Goal: Information Seeking & Learning: Learn about a topic

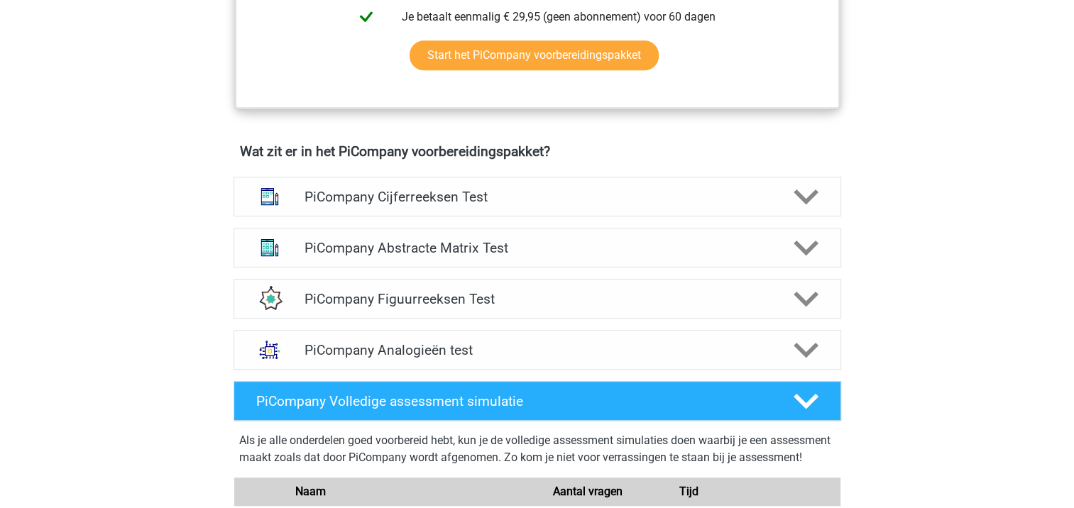
scroll to position [923, 0]
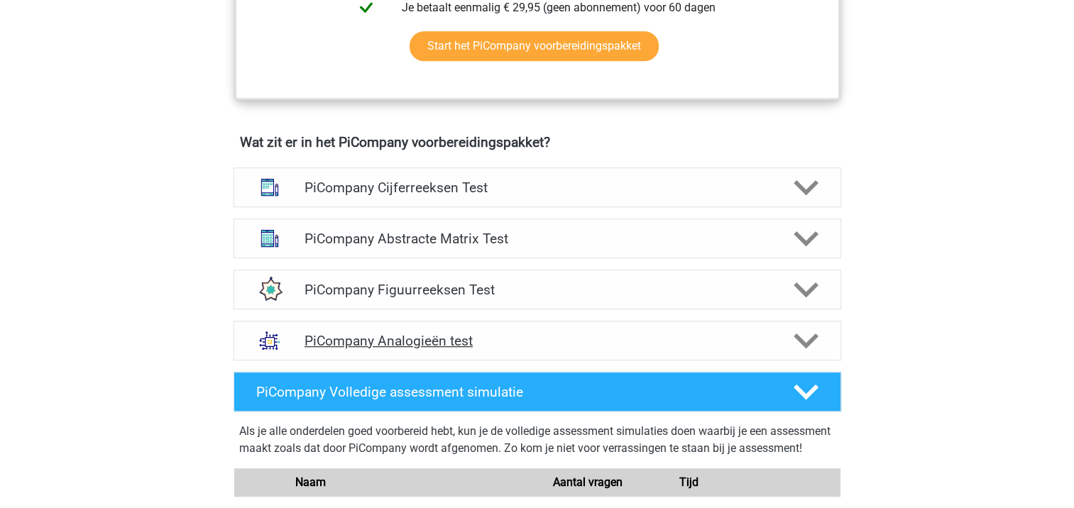
click at [796, 349] on polygon at bounding box center [806, 341] width 25 height 16
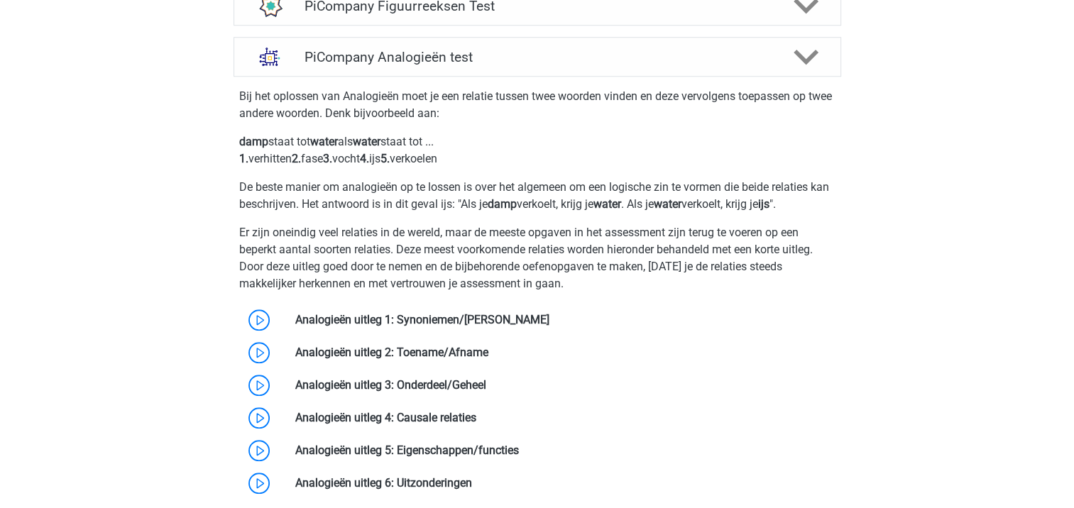
scroll to position [1278, 0]
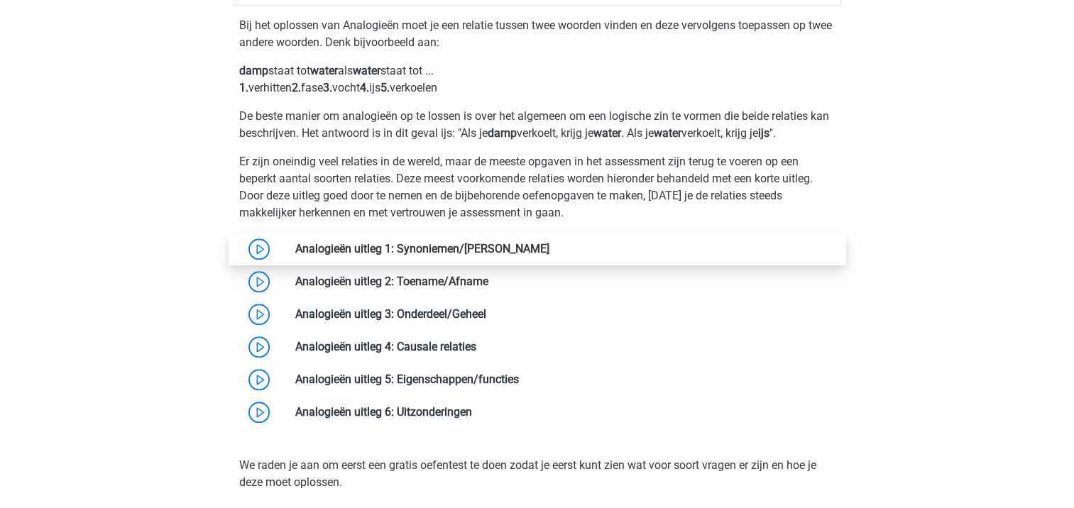
click at [550, 256] on link at bounding box center [550, 248] width 0 height 13
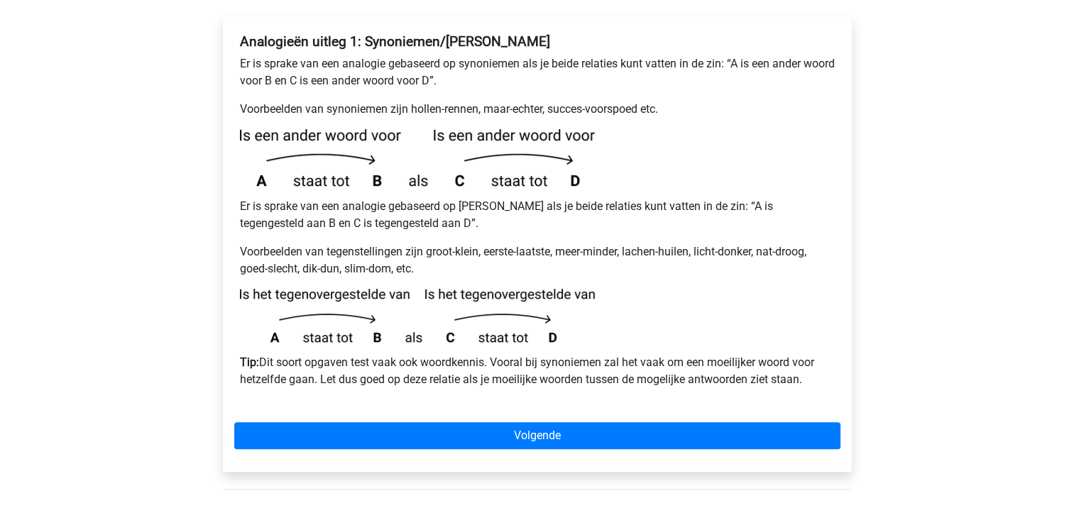
scroll to position [284, 0]
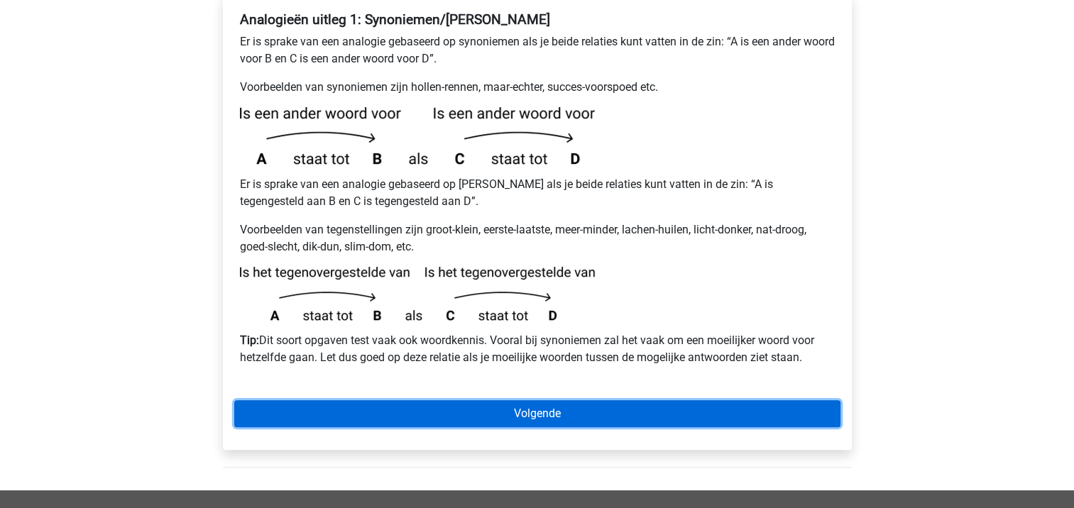
click at [497, 400] on link "Volgende" at bounding box center [537, 413] width 606 height 27
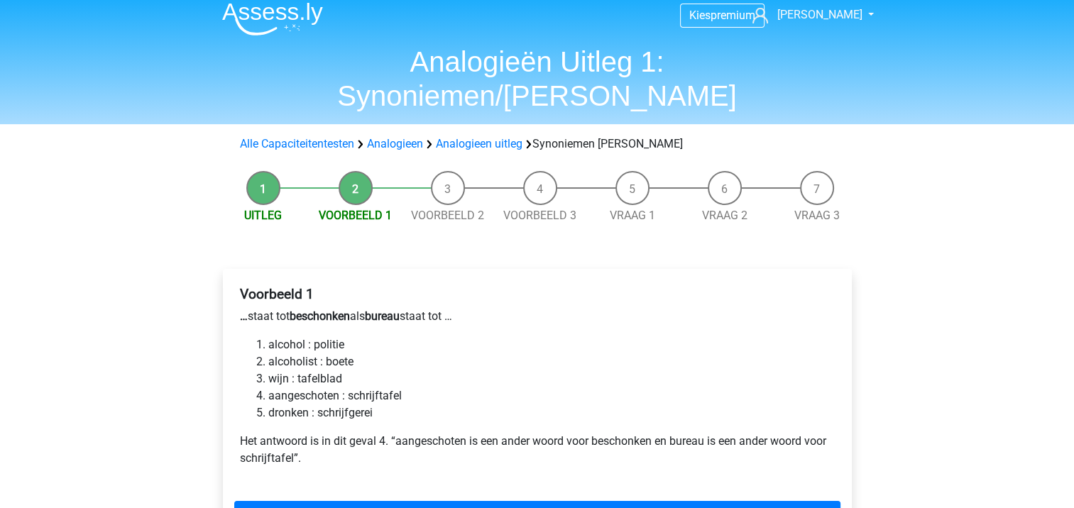
scroll to position [71, 0]
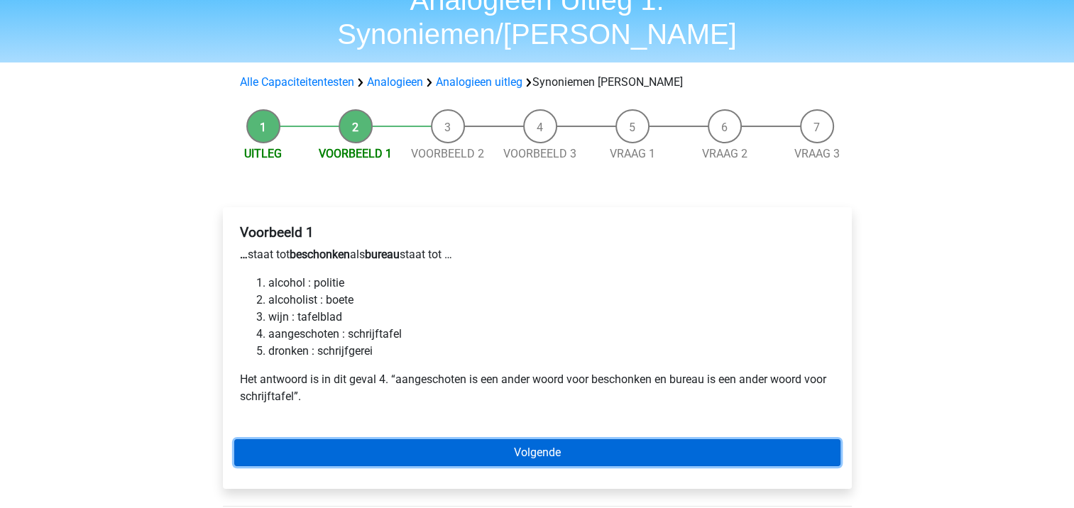
click at [422, 440] on link "Volgende" at bounding box center [537, 453] width 606 height 27
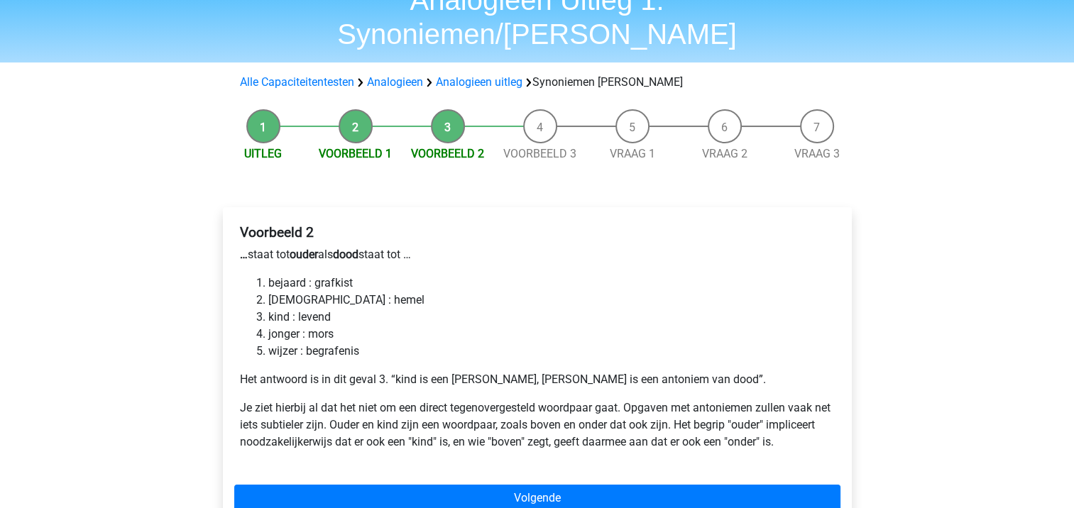
scroll to position [142, 0]
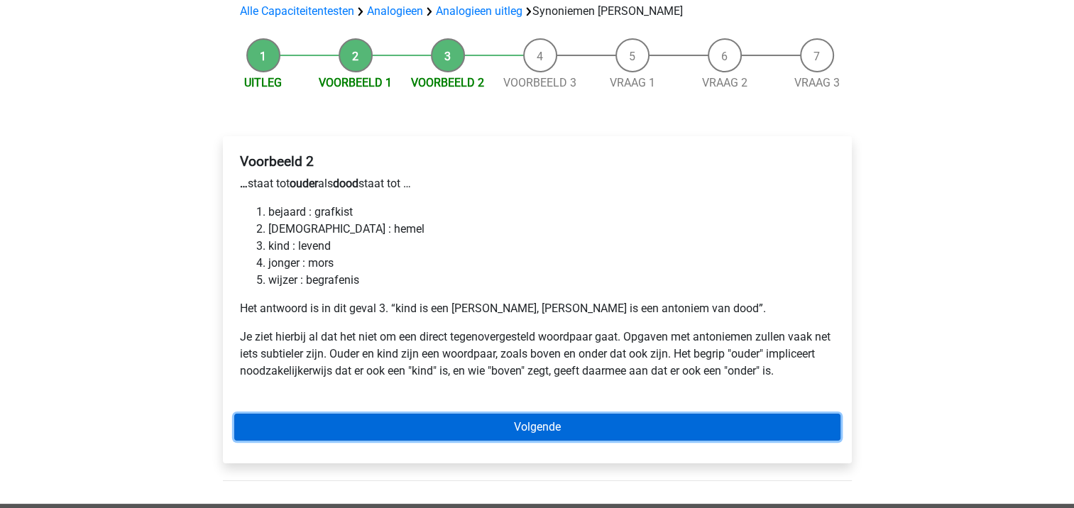
click at [497, 414] on link "Volgende" at bounding box center [537, 427] width 606 height 27
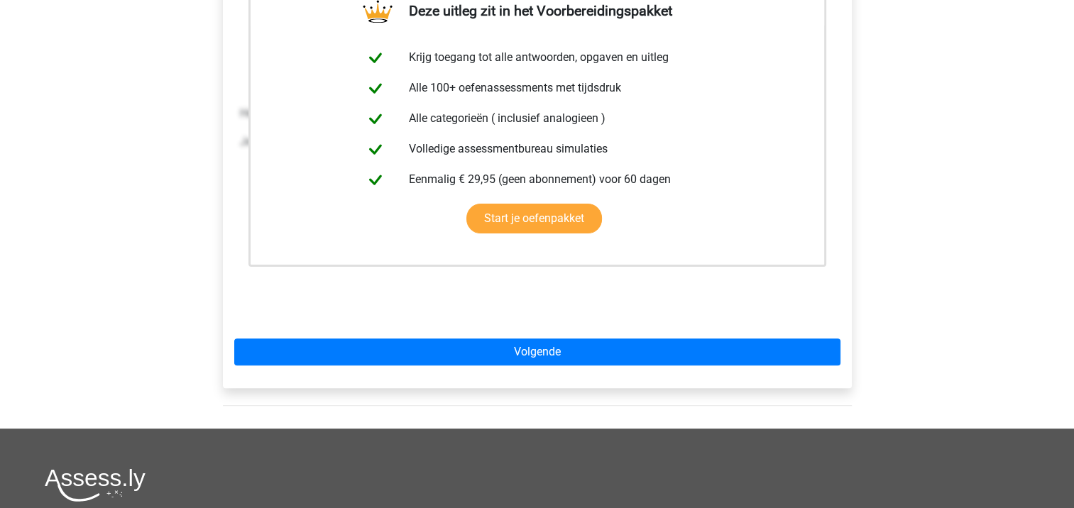
scroll to position [426, 0]
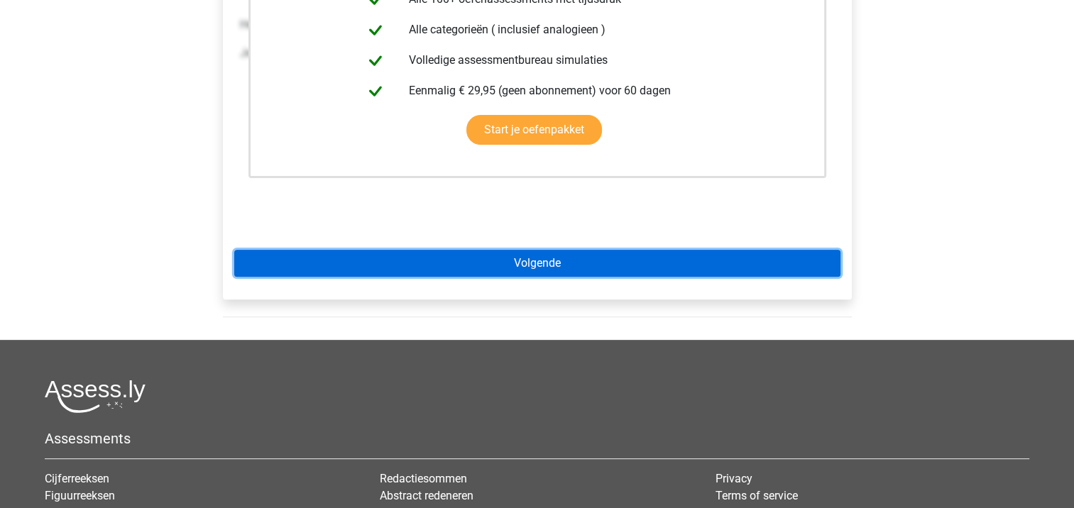
click at [454, 250] on link "Volgende" at bounding box center [537, 263] width 606 height 27
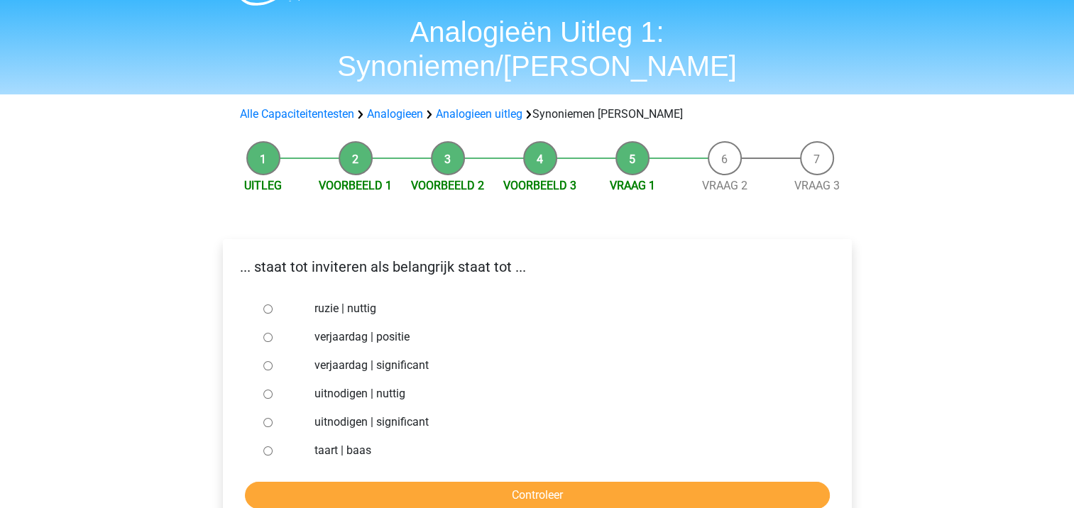
scroll to position [71, 0]
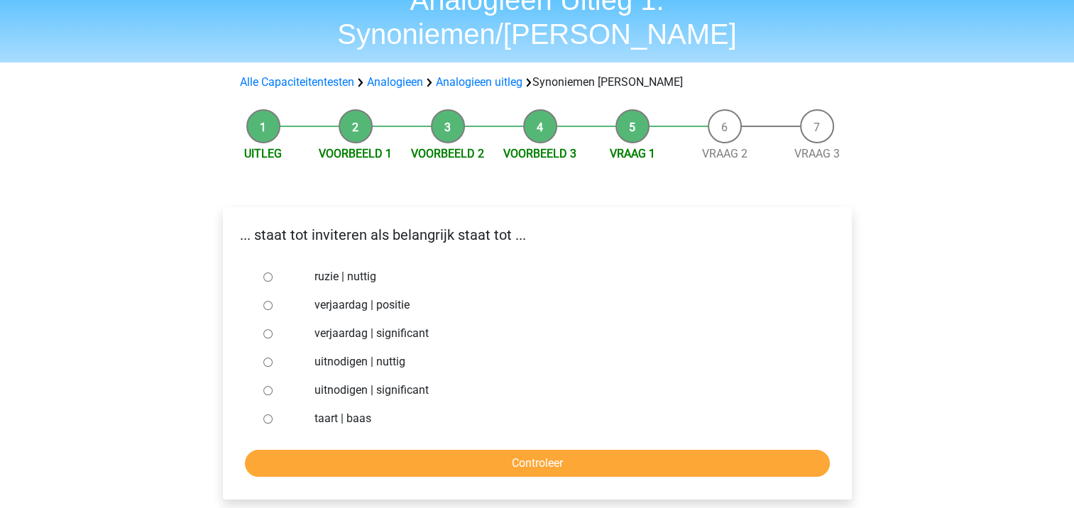
click at [266, 386] on input "uitnodigen | significant" at bounding box center [267, 390] width 9 height 9
radio input "true"
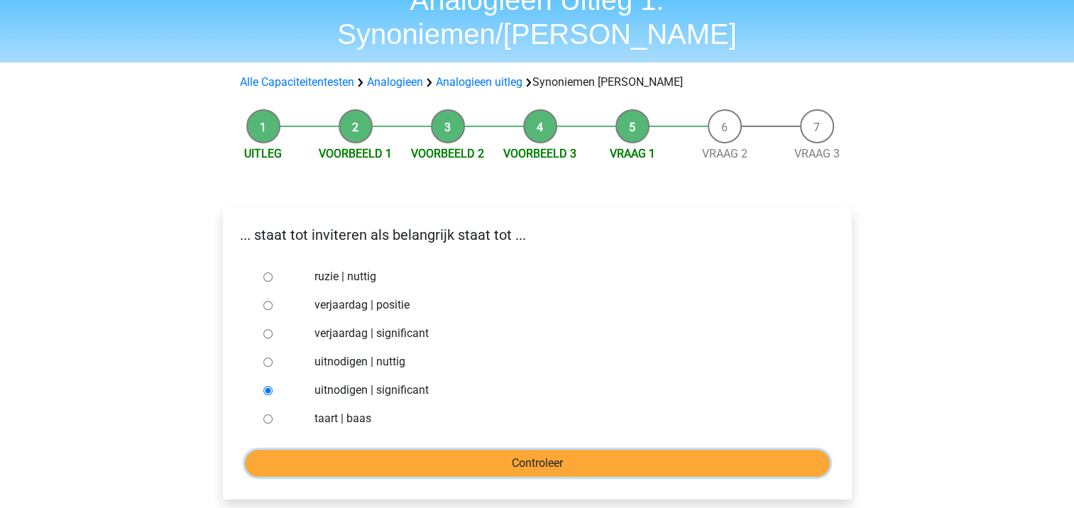
click at [403, 450] on input "Controleer" at bounding box center [537, 463] width 585 height 27
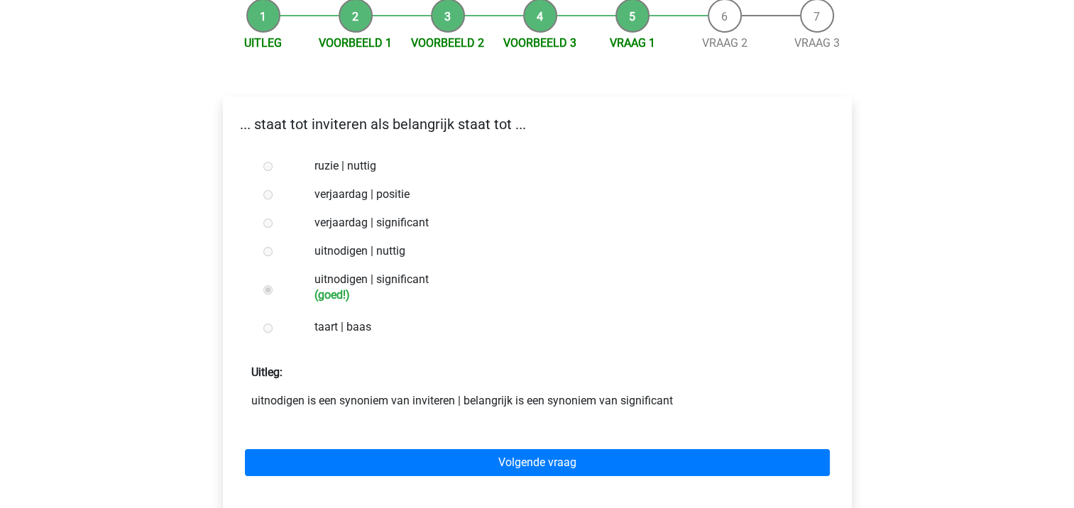
scroll to position [213, 0]
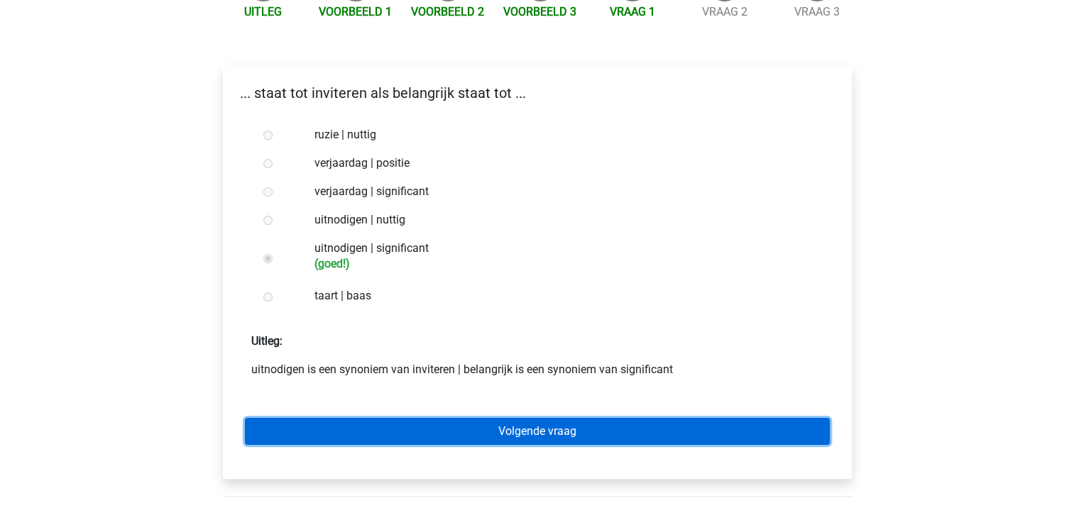
click at [400, 418] on link "Volgende vraag" at bounding box center [537, 431] width 585 height 27
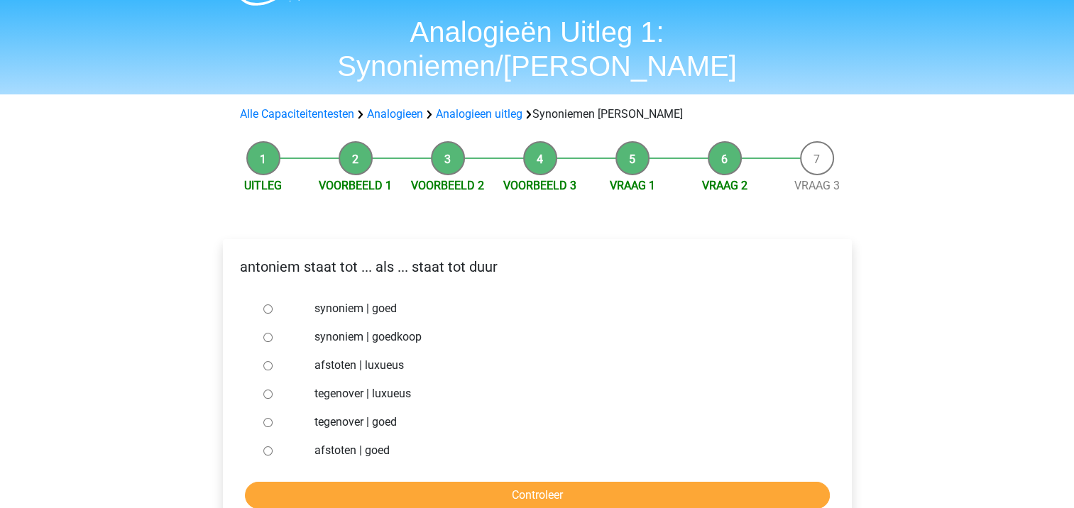
scroll to position [71, 0]
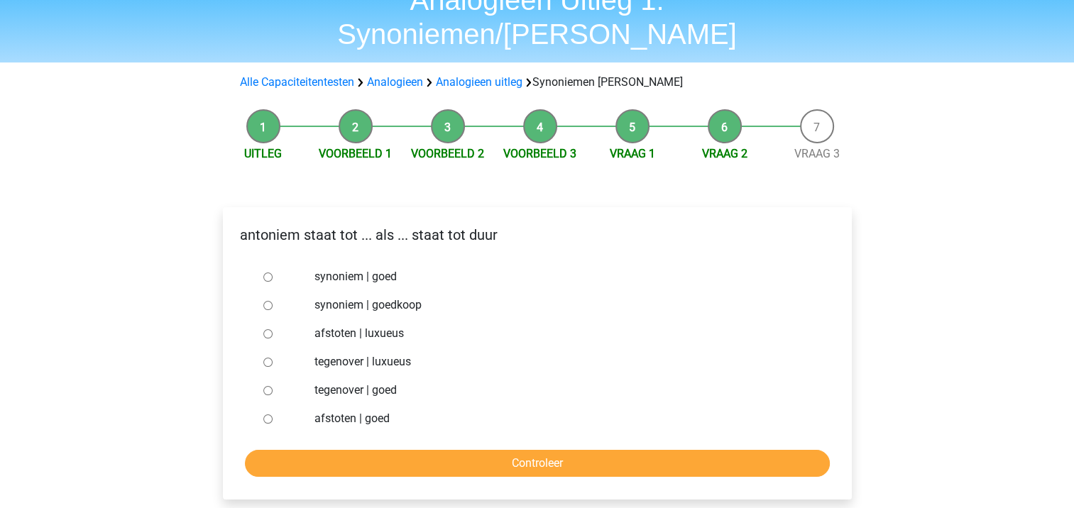
click at [267, 291] on div at bounding box center [281, 305] width 47 height 28
click at [263, 301] on input "synoniem | goedkoop" at bounding box center [267, 305] width 9 height 9
radio input "true"
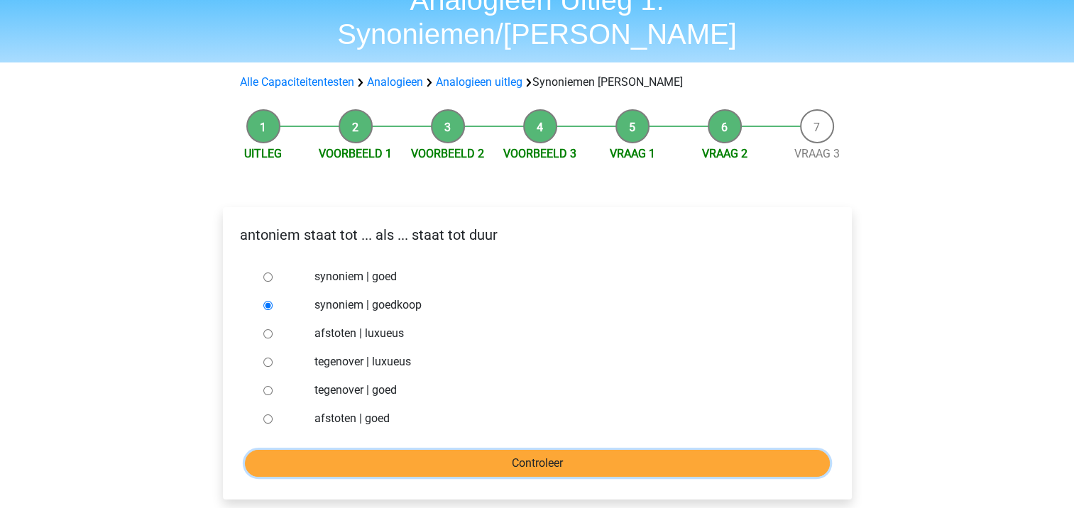
click at [356, 450] on input "Controleer" at bounding box center [537, 463] width 585 height 27
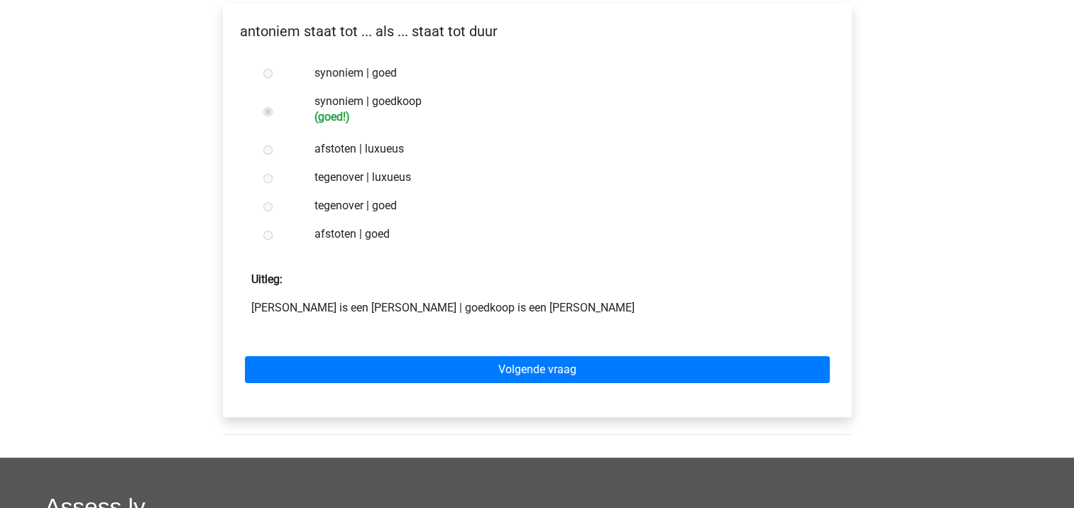
scroll to position [284, 0]
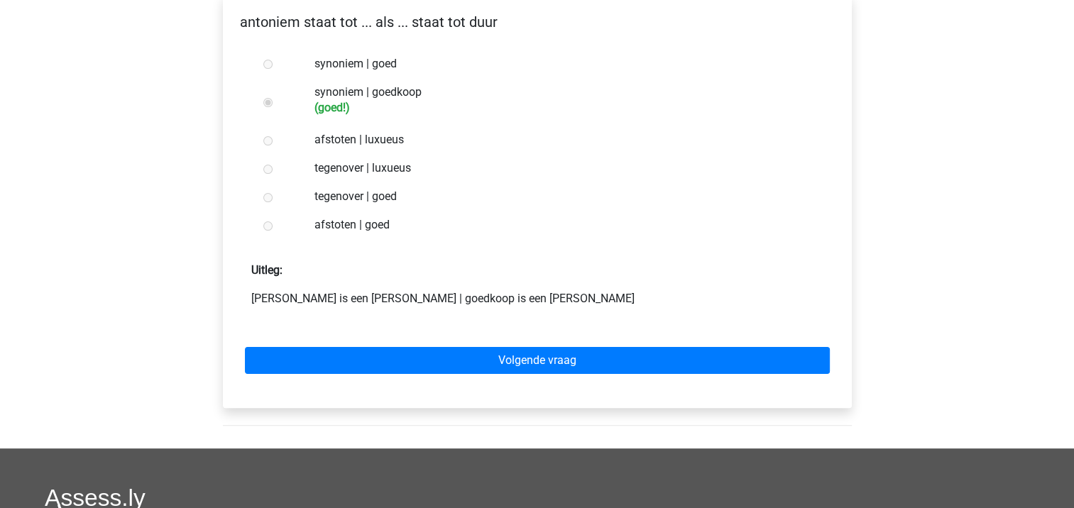
click at [421, 342] on div "Volgende vraag" at bounding box center [537, 358] width 606 height 78
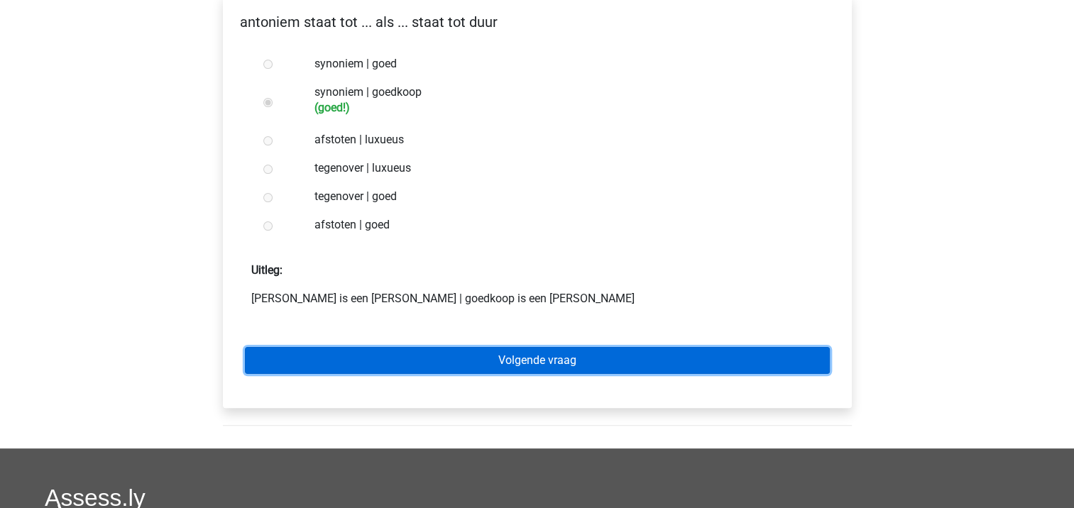
click at [418, 347] on link "Volgende vraag" at bounding box center [537, 360] width 585 height 27
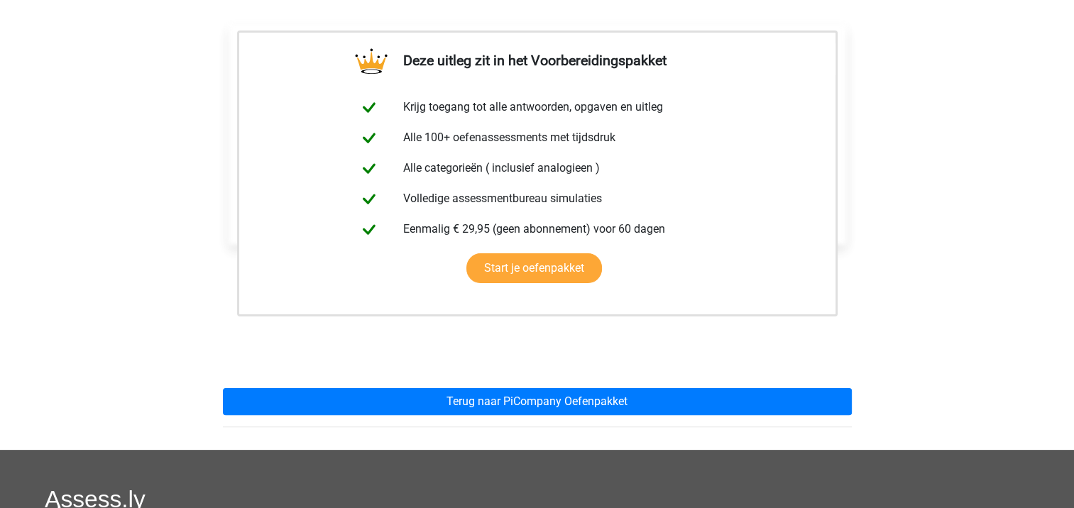
scroll to position [284, 0]
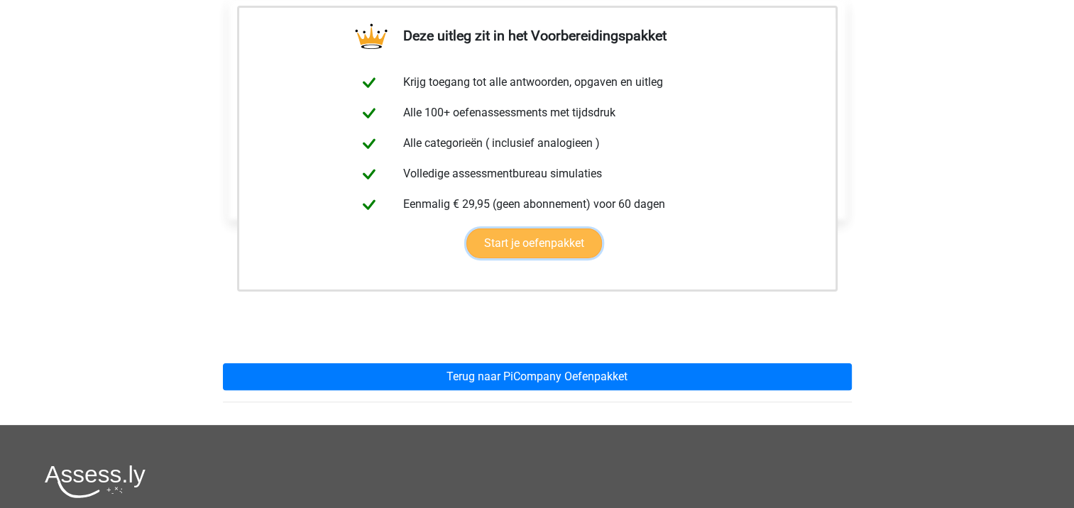
click at [534, 229] on link "Start je oefenpakket" at bounding box center [534, 244] width 136 height 30
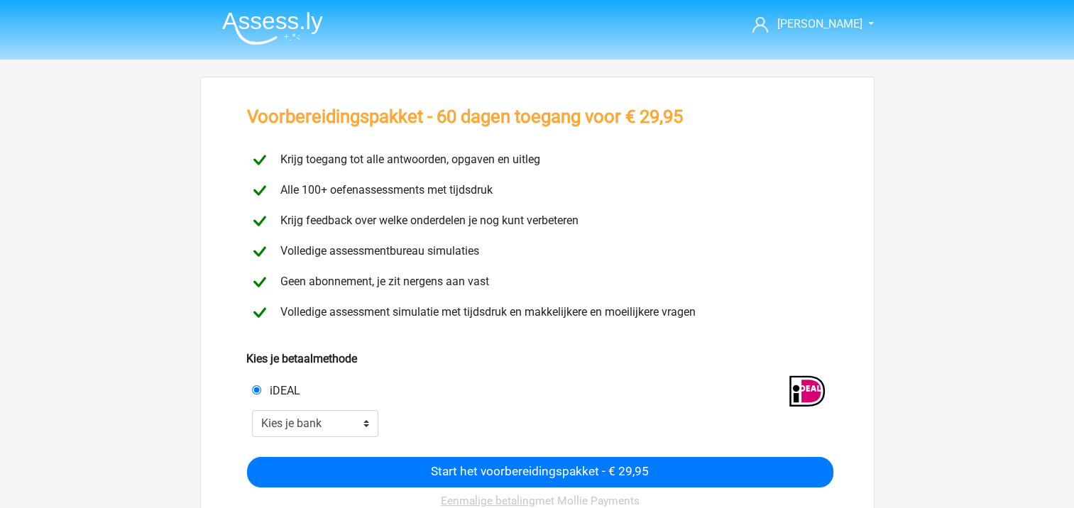
scroll to position [71, 0]
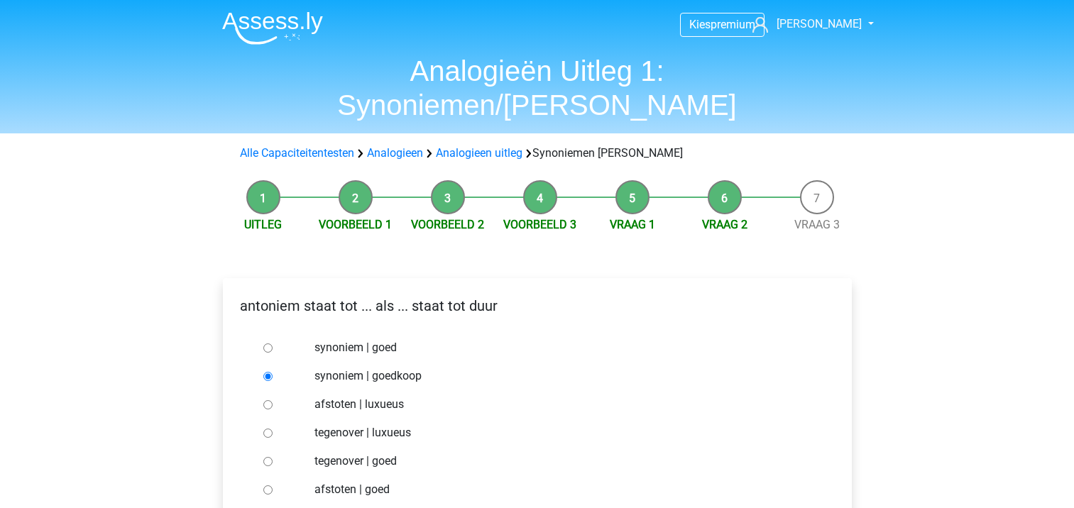
scroll to position [70, 0]
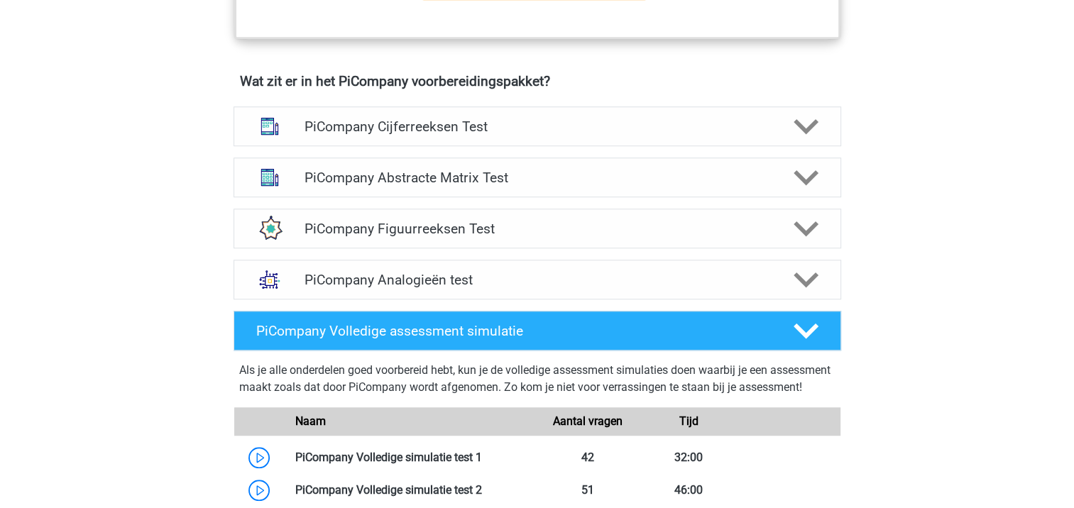
scroll to position [994, 0]
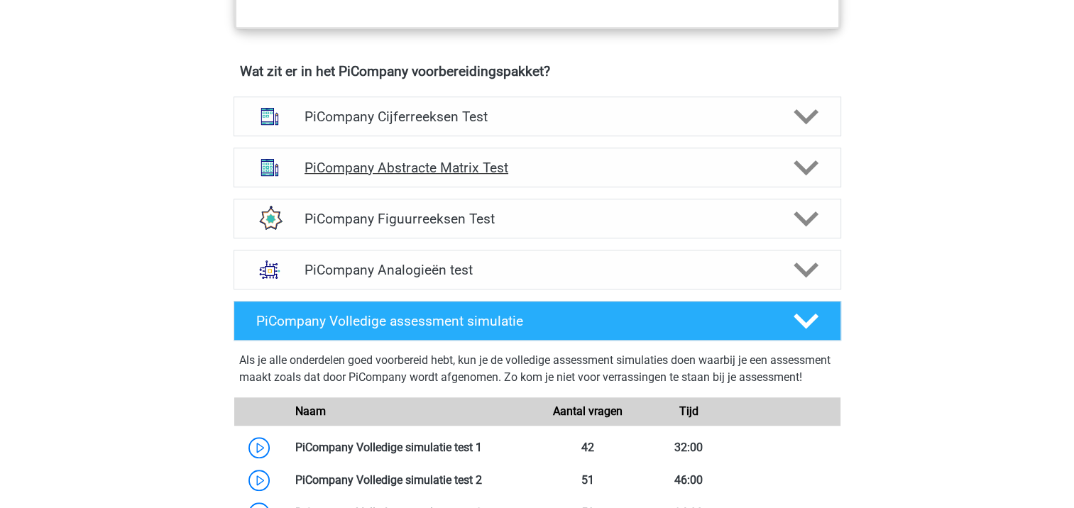
click at [489, 176] on h4 "PiCompany Abstracte Matrix Test" at bounding box center [537, 168] width 465 height 16
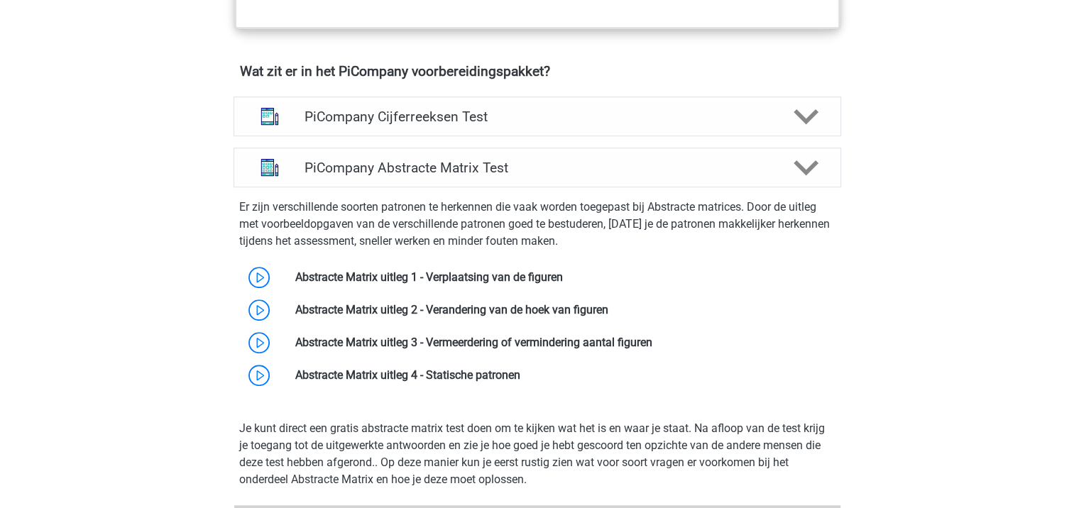
scroll to position [1065, 0]
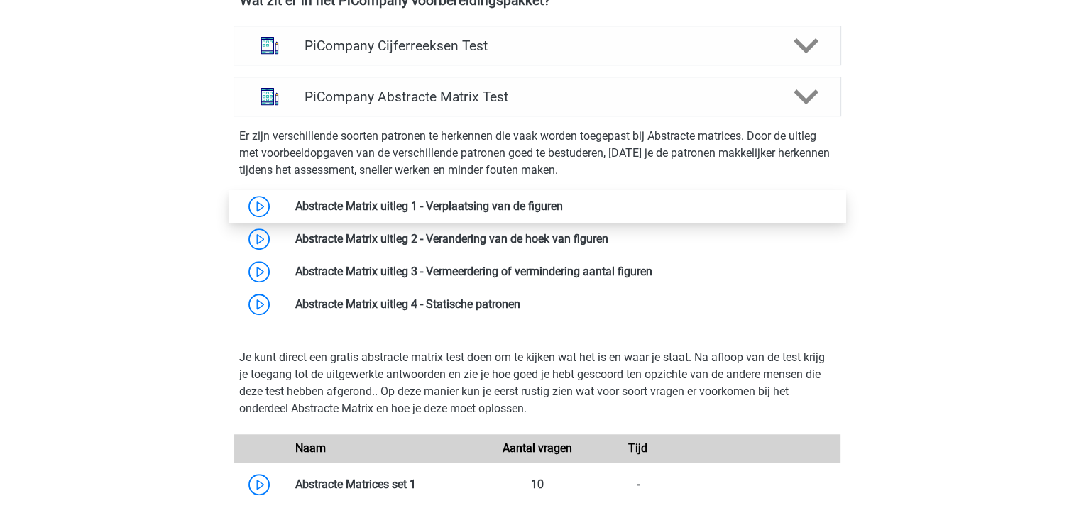
click at [563, 213] on link at bounding box center [563, 206] width 0 height 13
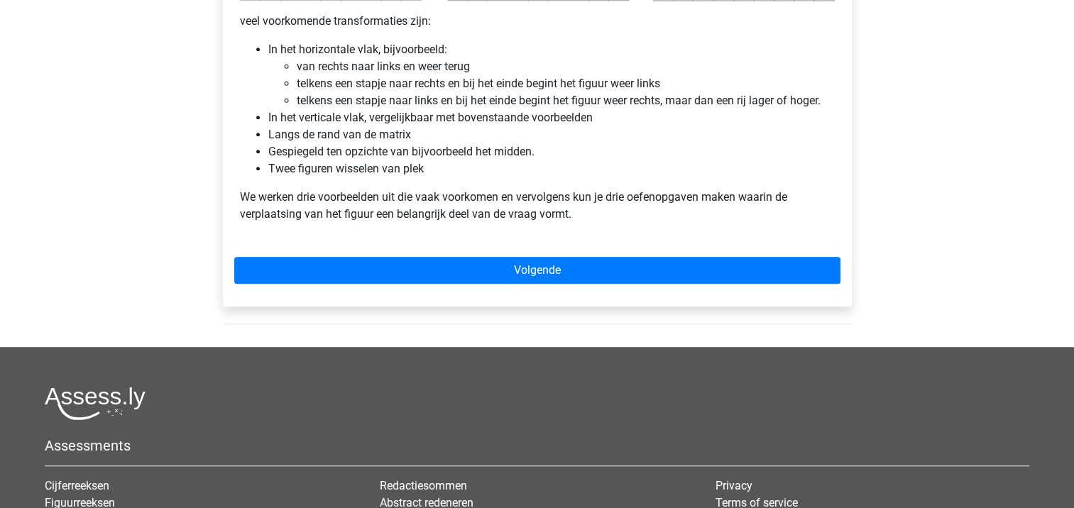
scroll to position [923, 0]
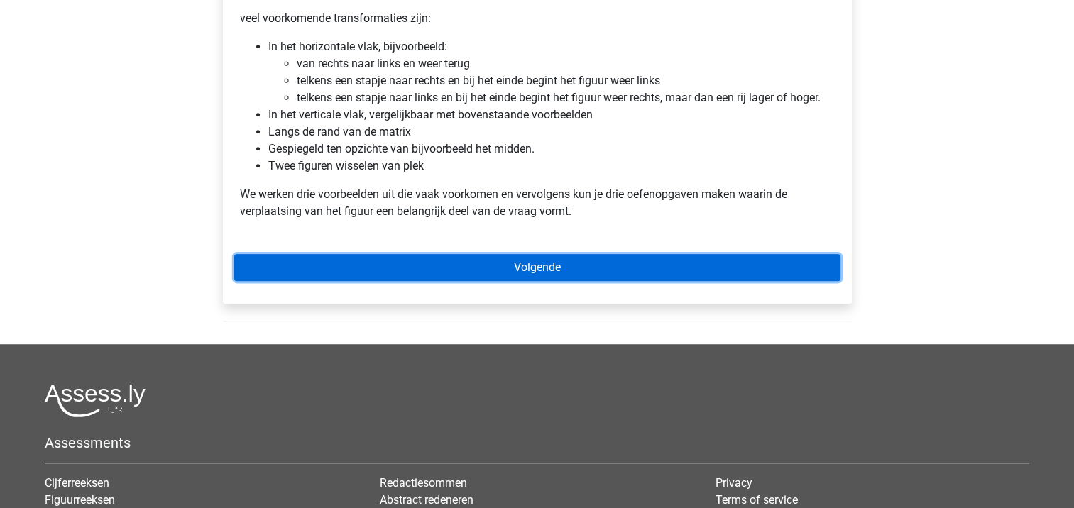
click at [494, 273] on link "Volgende" at bounding box center [537, 267] width 606 height 27
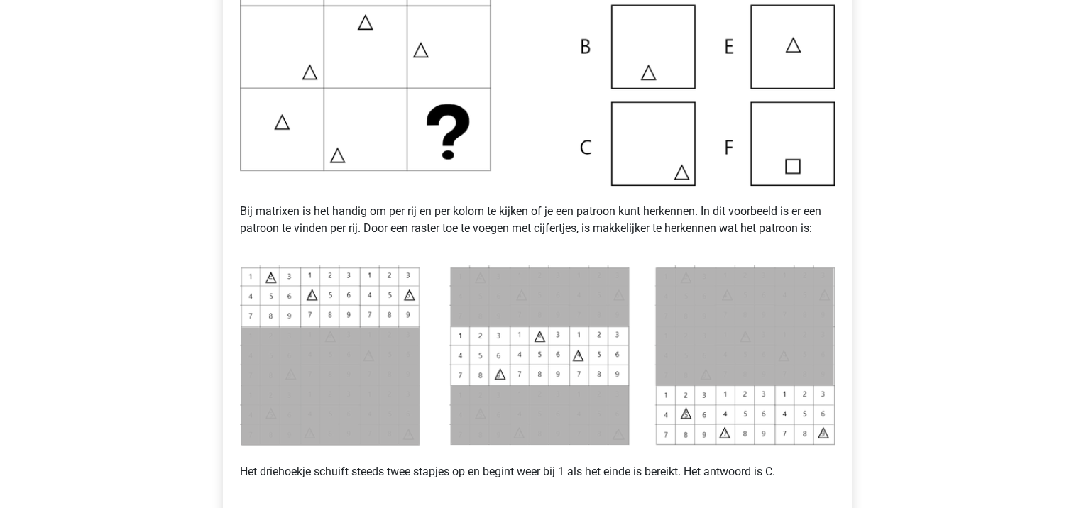
scroll to position [497, 0]
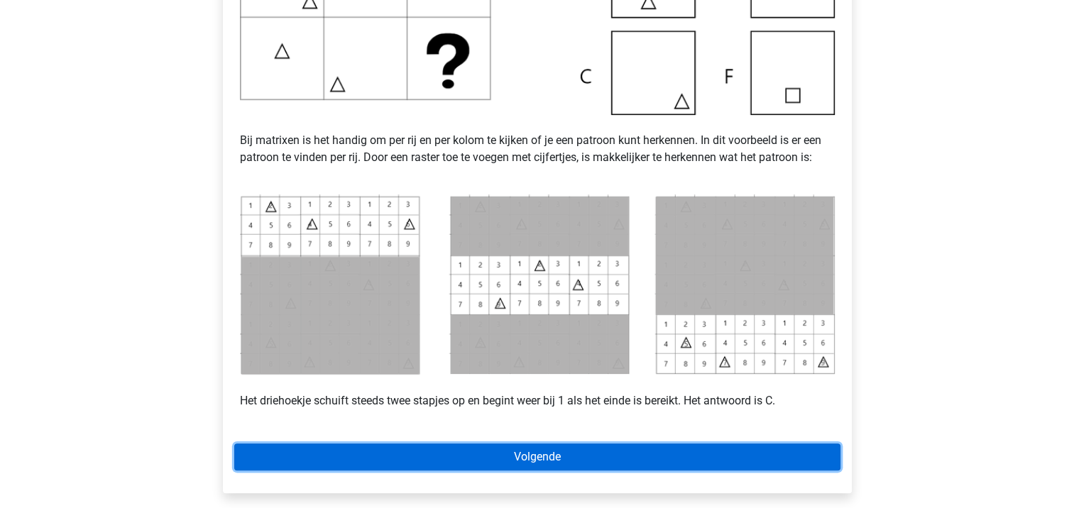
click at [447, 462] on link "Volgende" at bounding box center [537, 457] width 606 height 27
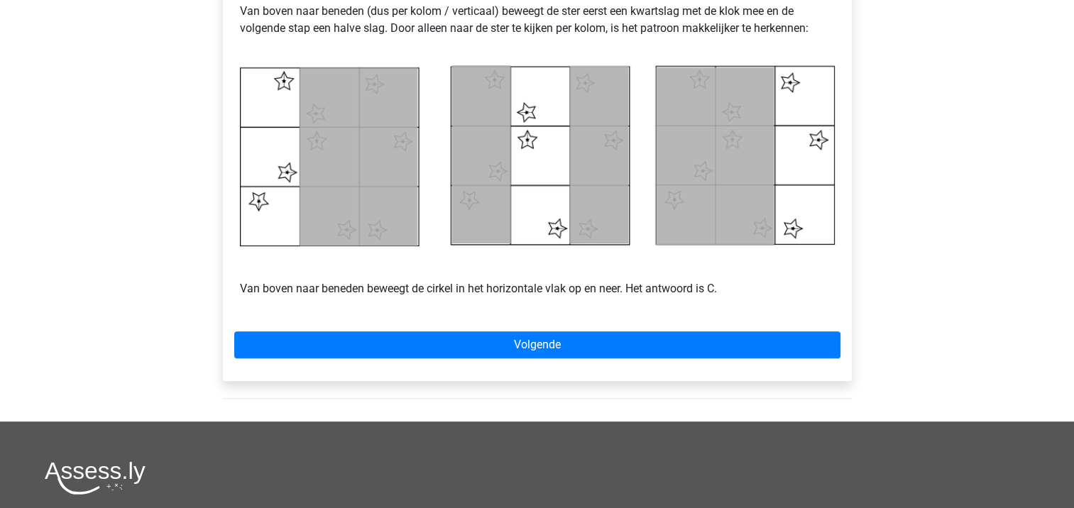
scroll to position [639, 0]
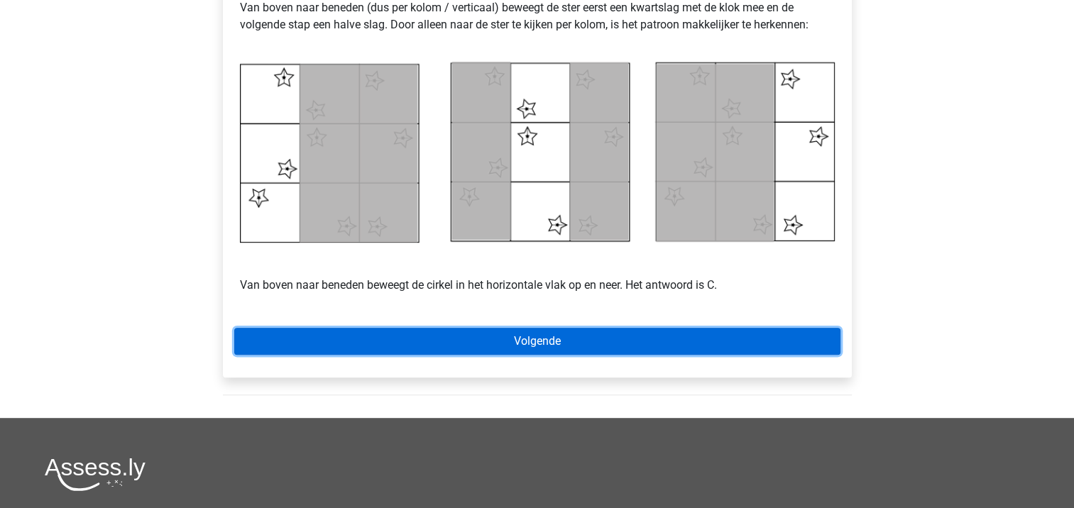
click at [577, 336] on link "Volgende" at bounding box center [537, 341] width 606 height 27
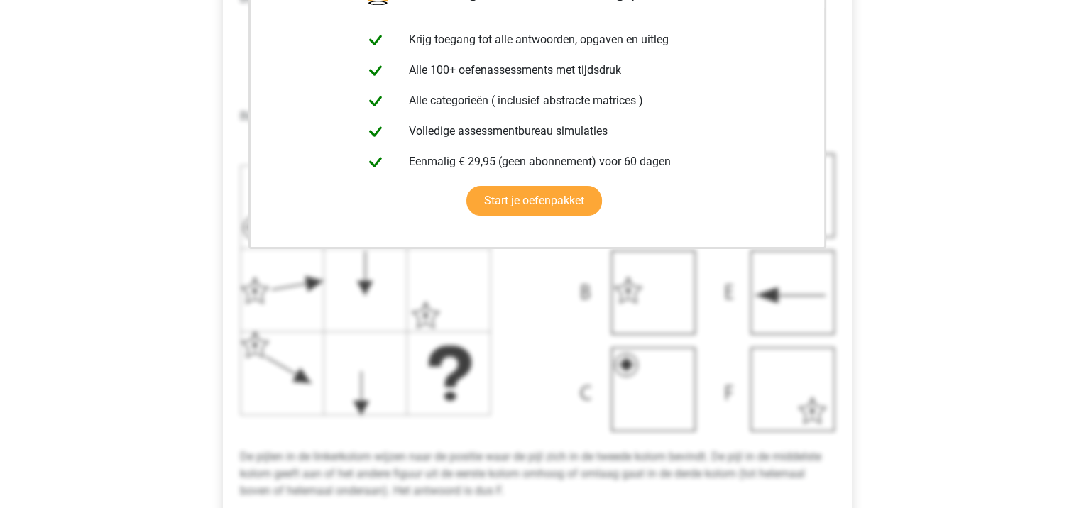
scroll to position [568, 0]
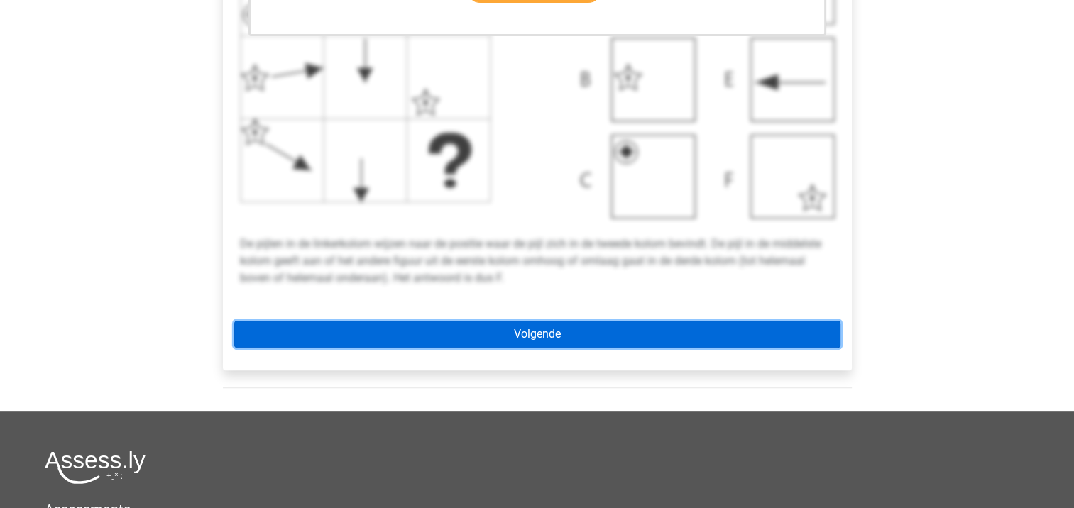
click at [467, 344] on link "Volgende" at bounding box center [537, 334] width 606 height 27
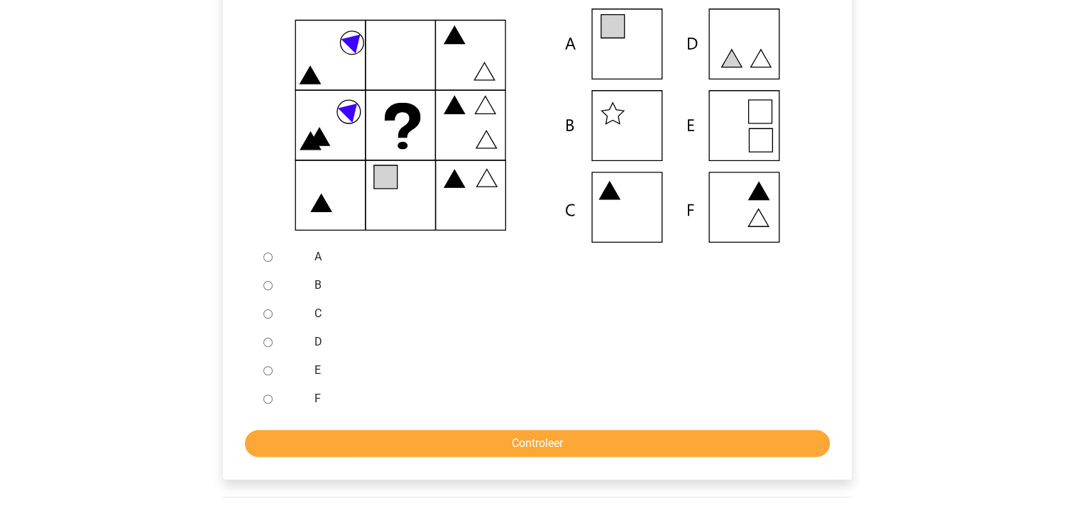
scroll to position [355, 0]
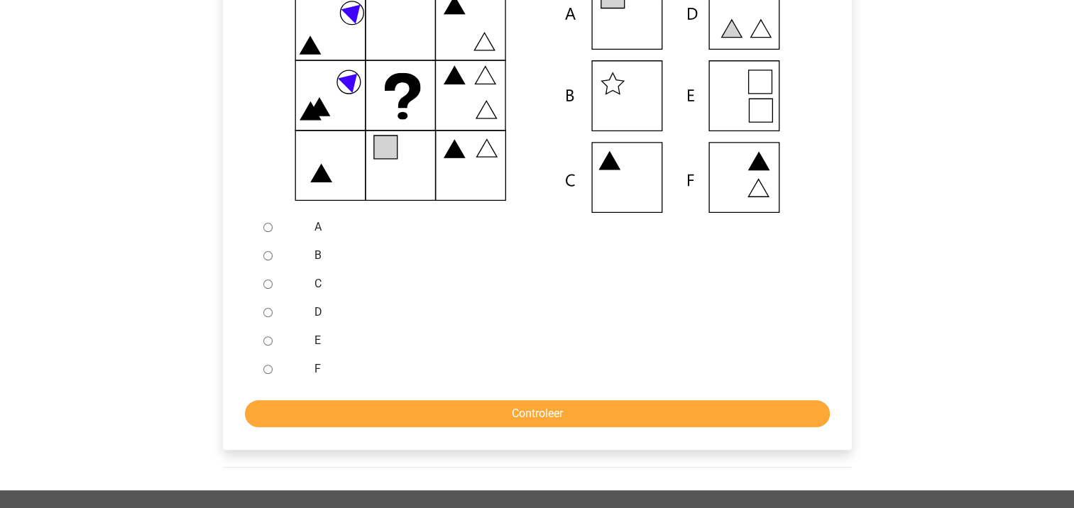
click at [266, 338] on input "E" at bounding box center [267, 341] width 9 height 9
radio input "true"
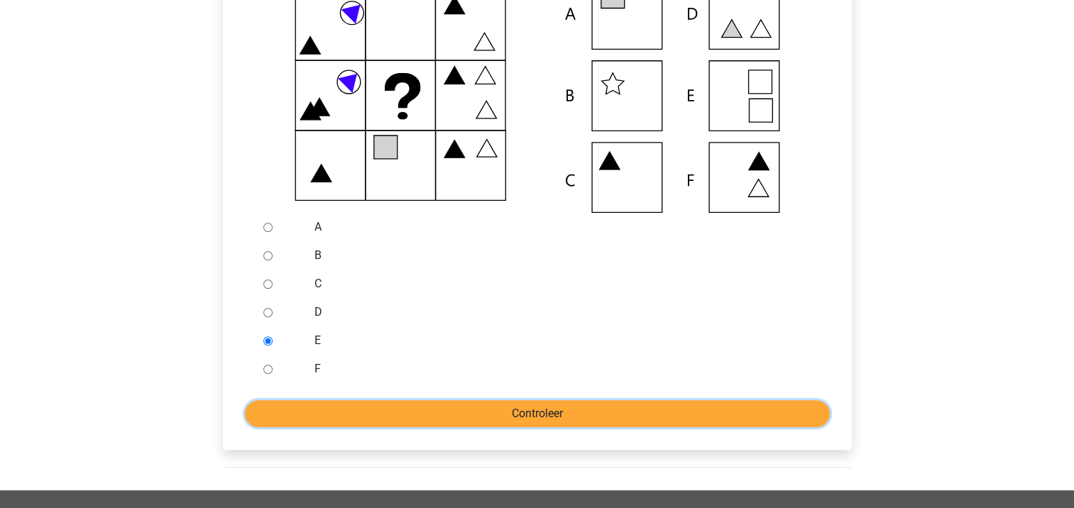
click at [430, 423] on input "Controleer" at bounding box center [537, 413] width 585 height 27
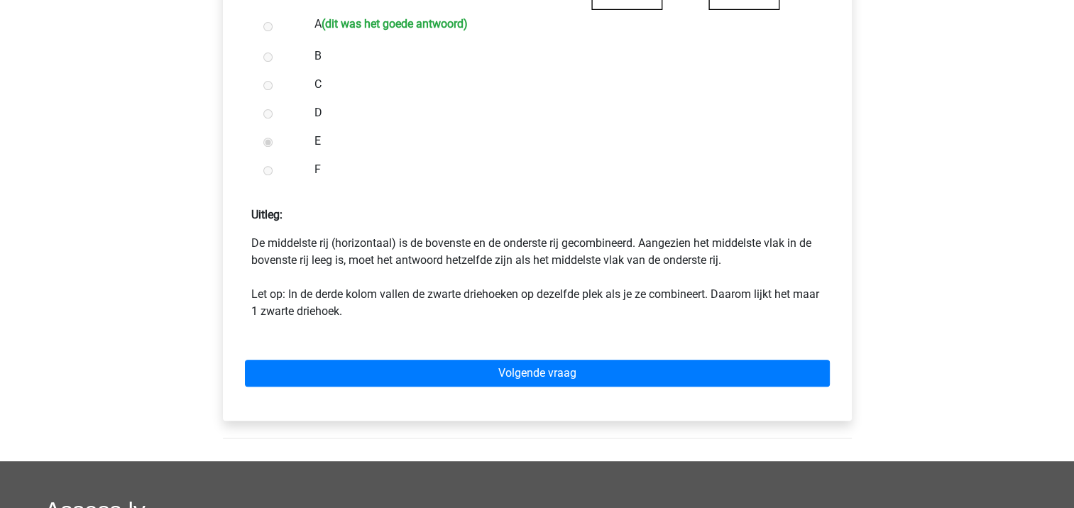
scroll to position [710, 0]
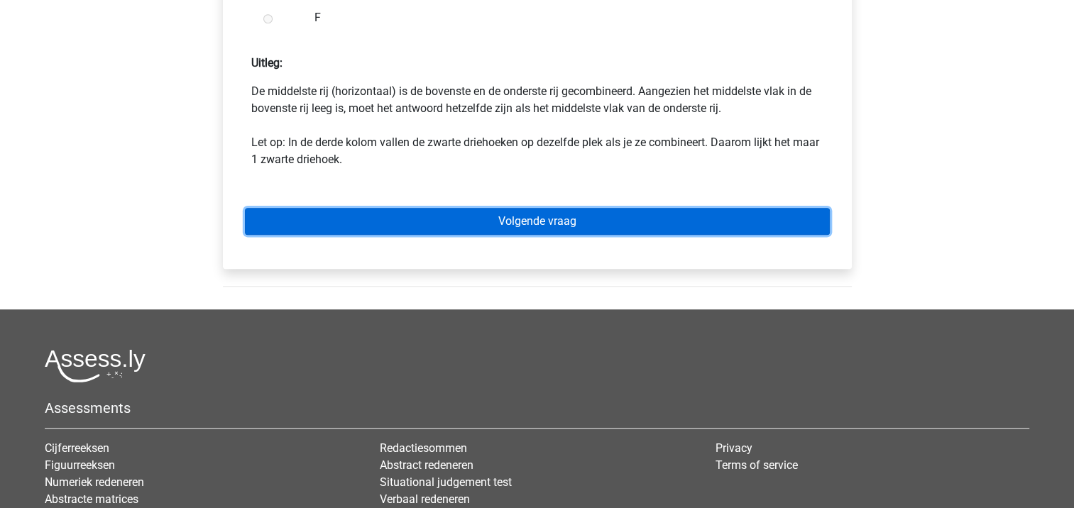
click at [486, 225] on link "Volgende vraag" at bounding box center [537, 221] width 585 height 27
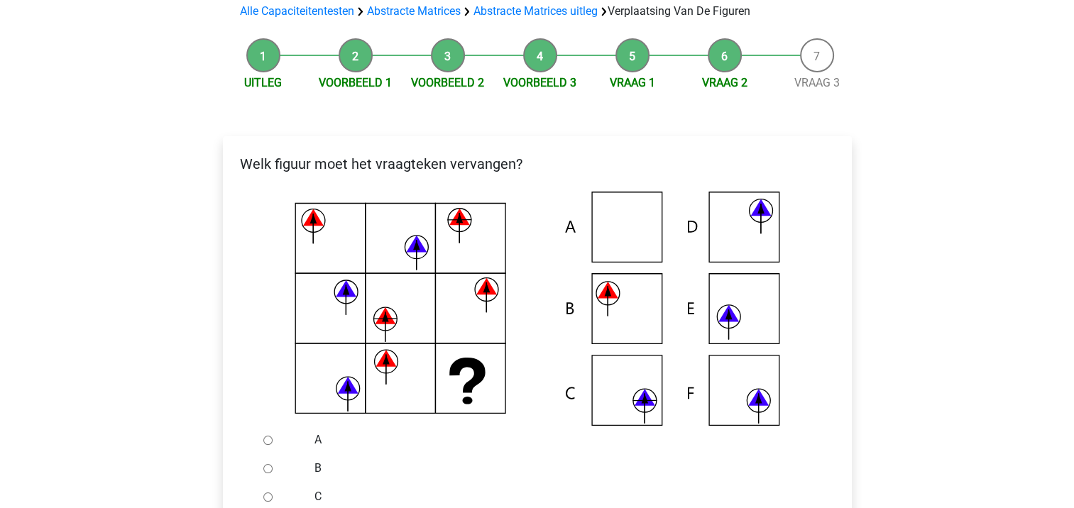
scroll to position [213, 0]
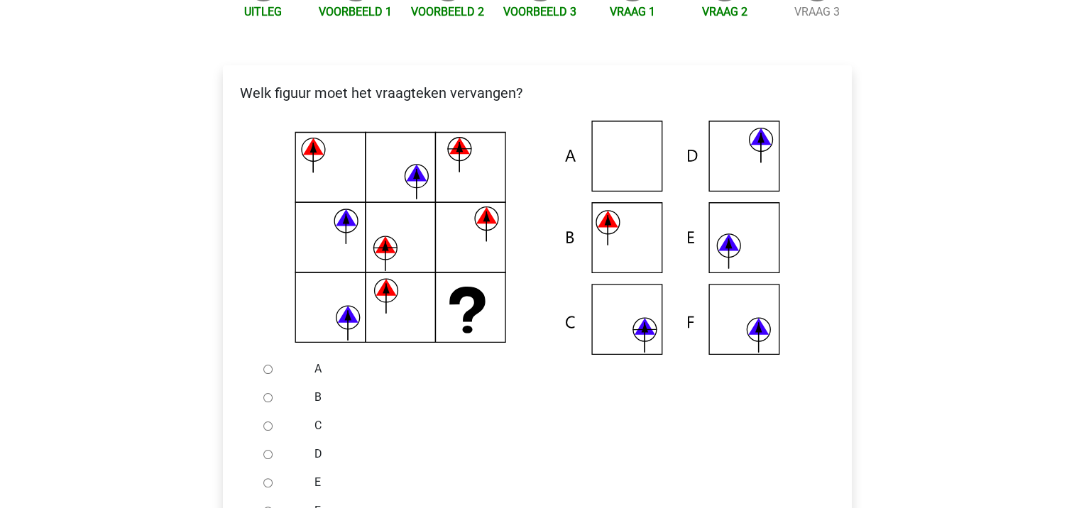
drag, startPoint x: 271, startPoint y: 395, endPoint x: 295, endPoint y: 398, distance: 24.3
click at [286, 396] on div at bounding box center [281, 397] width 47 height 28
drag, startPoint x: 295, startPoint y: 398, endPoint x: 335, endPoint y: 403, distance: 40.9
click at [323, 403] on div "A B C D E F" at bounding box center [537, 440] width 559 height 170
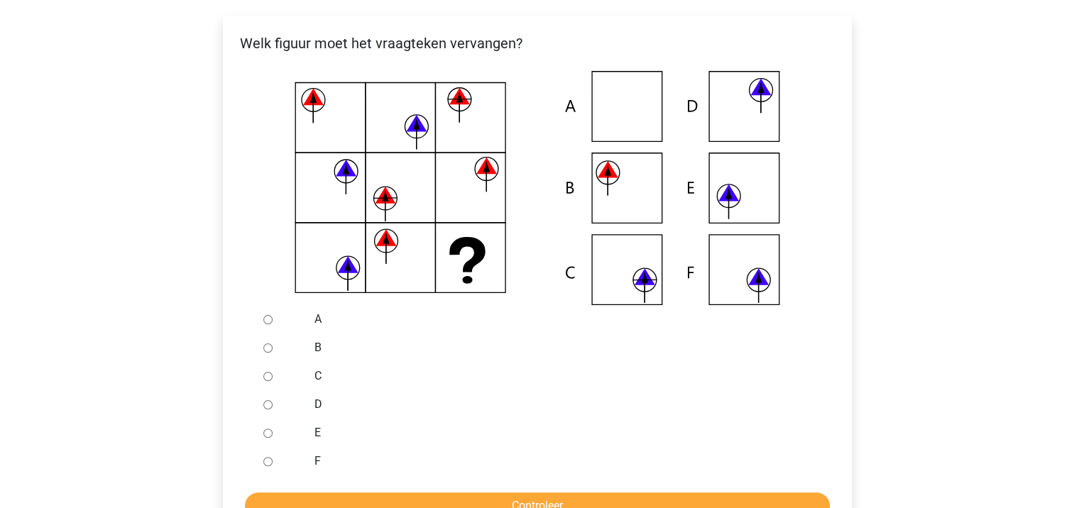
scroll to position [284, 0]
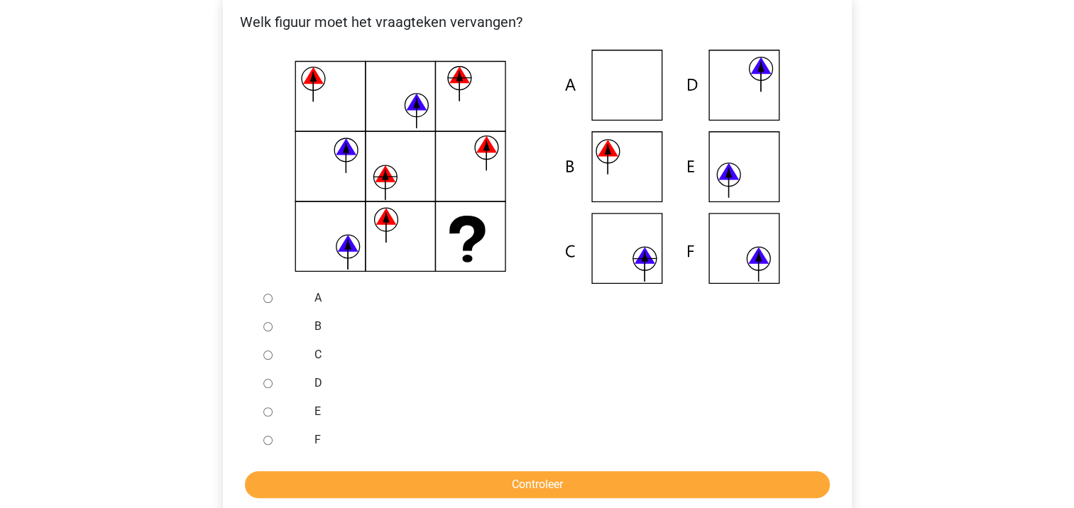
click at [267, 354] on input "C" at bounding box center [267, 355] width 9 height 9
radio input "true"
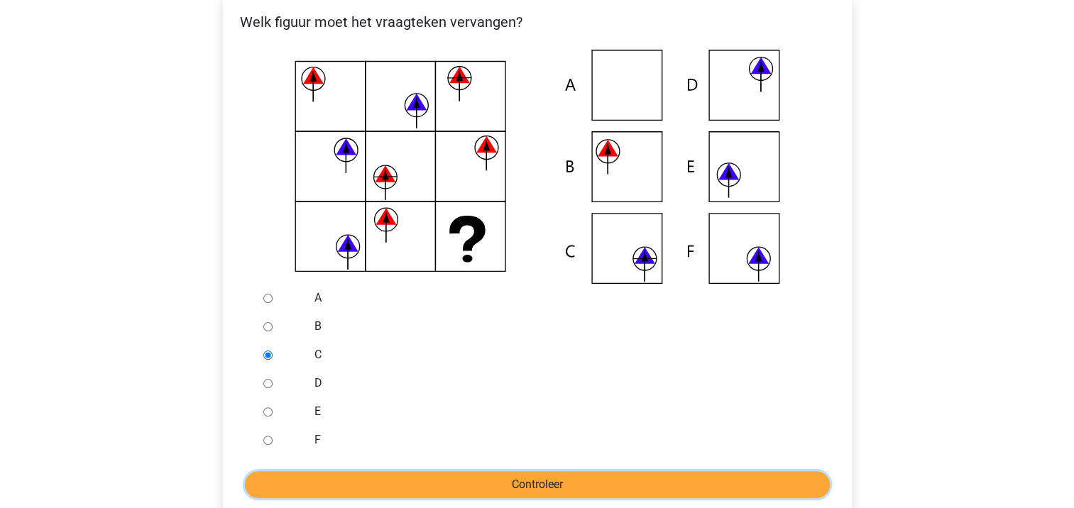
click at [462, 486] on input "Controleer" at bounding box center [537, 484] width 585 height 27
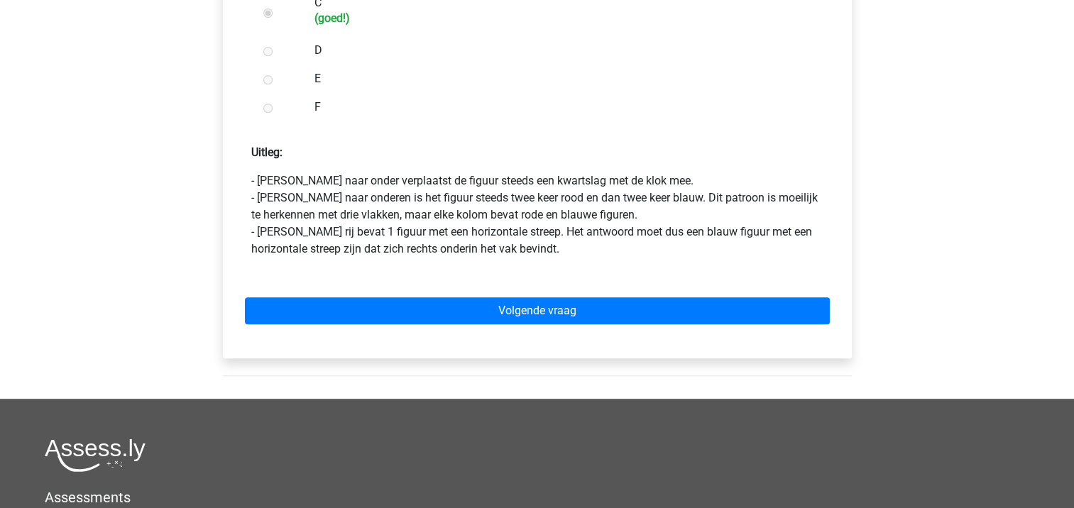
scroll to position [639, 0]
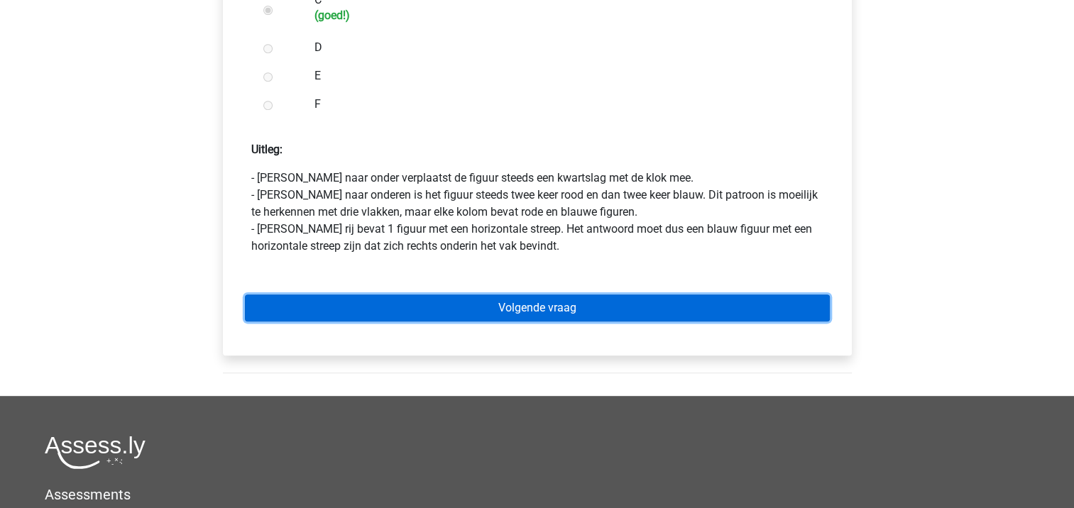
click at [498, 316] on link "Volgende vraag" at bounding box center [537, 308] width 585 height 27
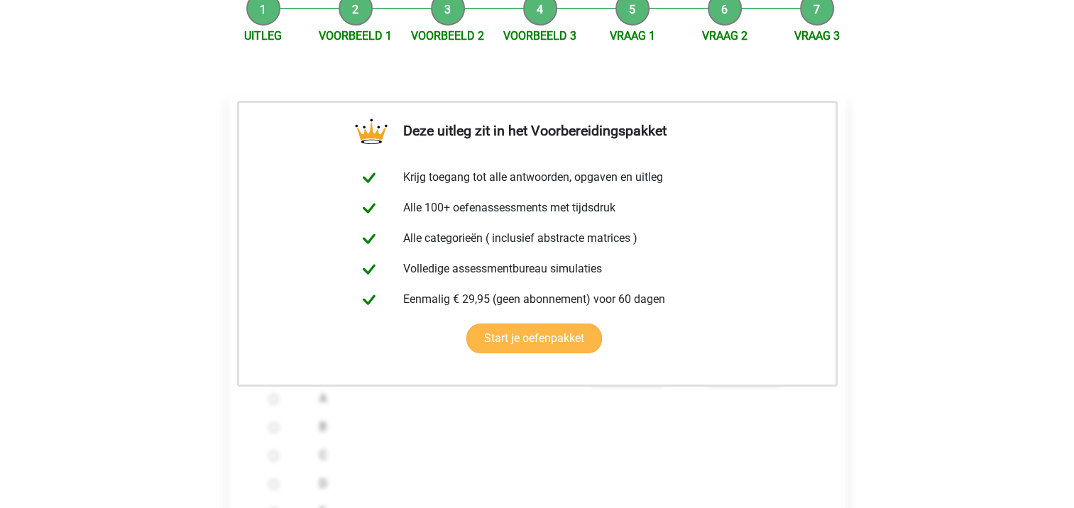
scroll to position [355, 0]
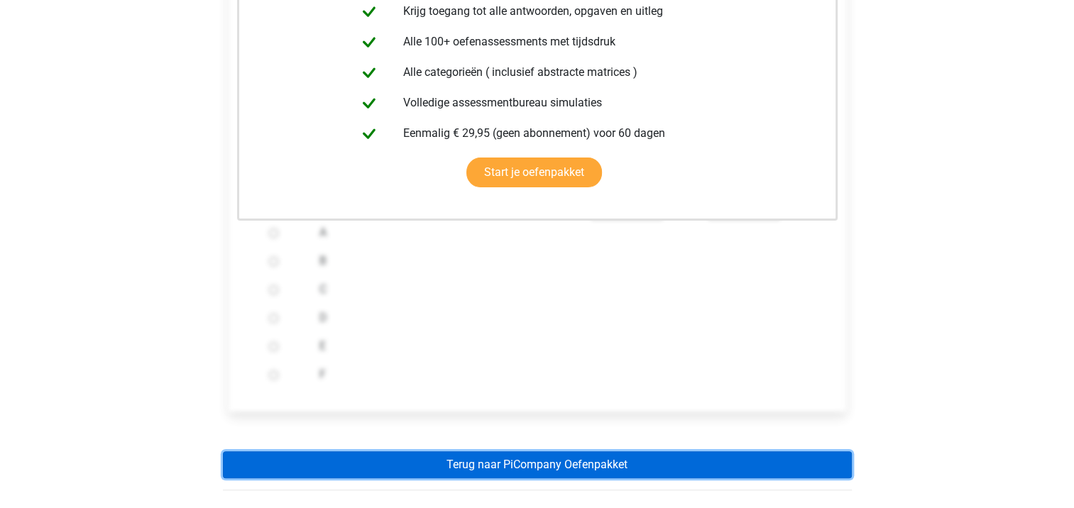
click at [403, 455] on link "Terug naar PiCompany Oefenpakket" at bounding box center [537, 465] width 629 height 27
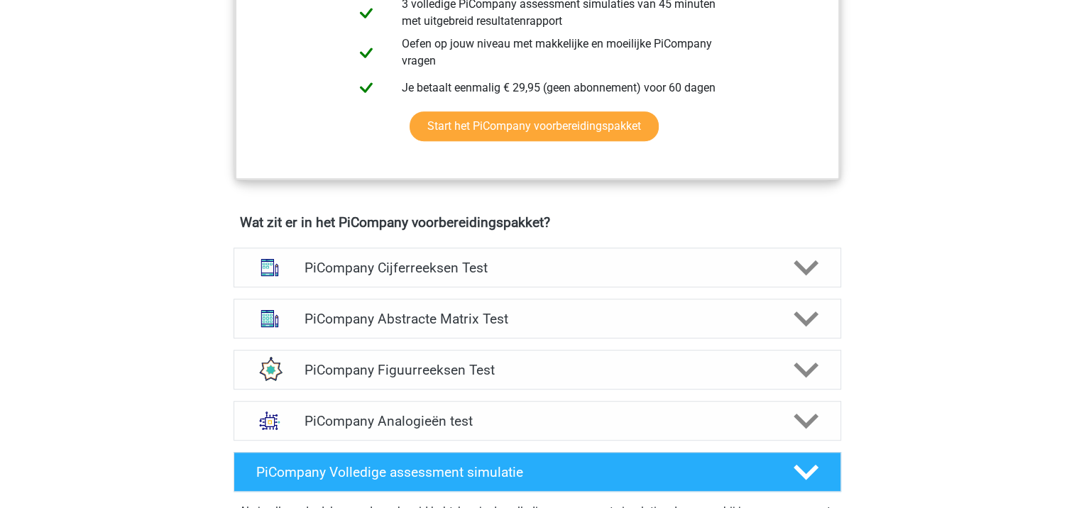
scroll to position [781, 0]
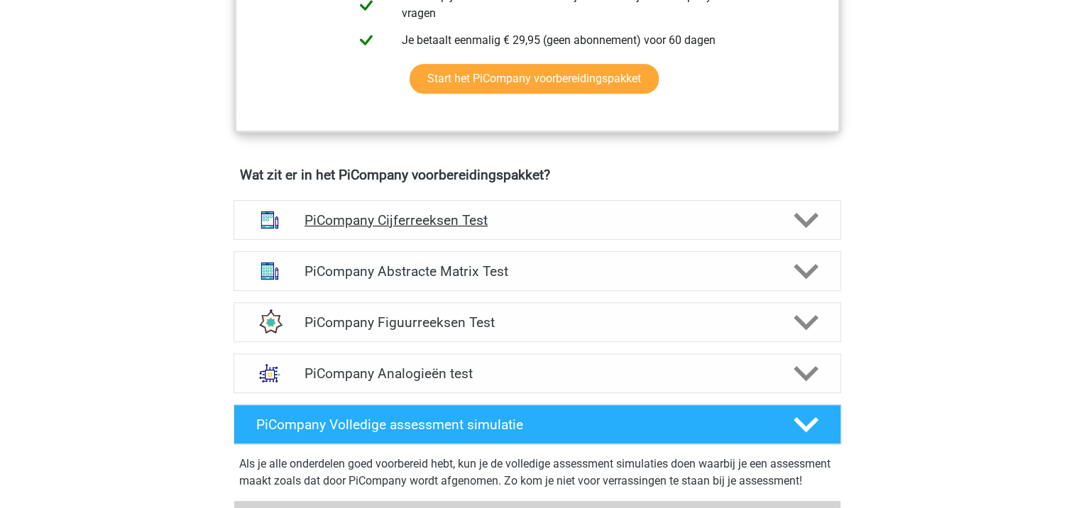
click at [470, 229] on h4 "PiCompany Cijferreeksen Test" at bounding box center [537, 220] width 465 height 16
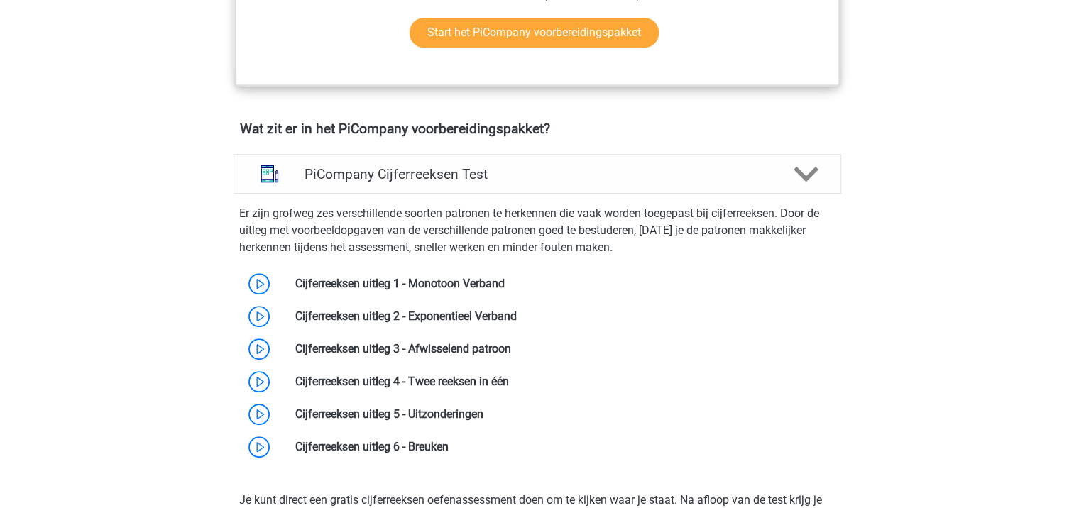
scroll to position [852, 0]
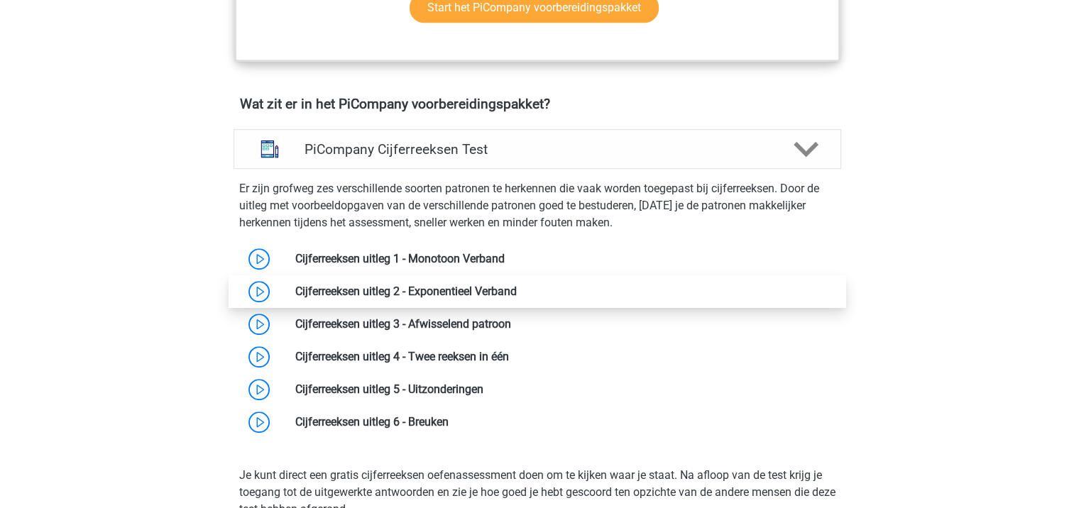
click at [517, 298] on link at bounding box center [517, 291] width 0 height 13
